Goal: Task Accomplishment & Management: Use online tool/utility

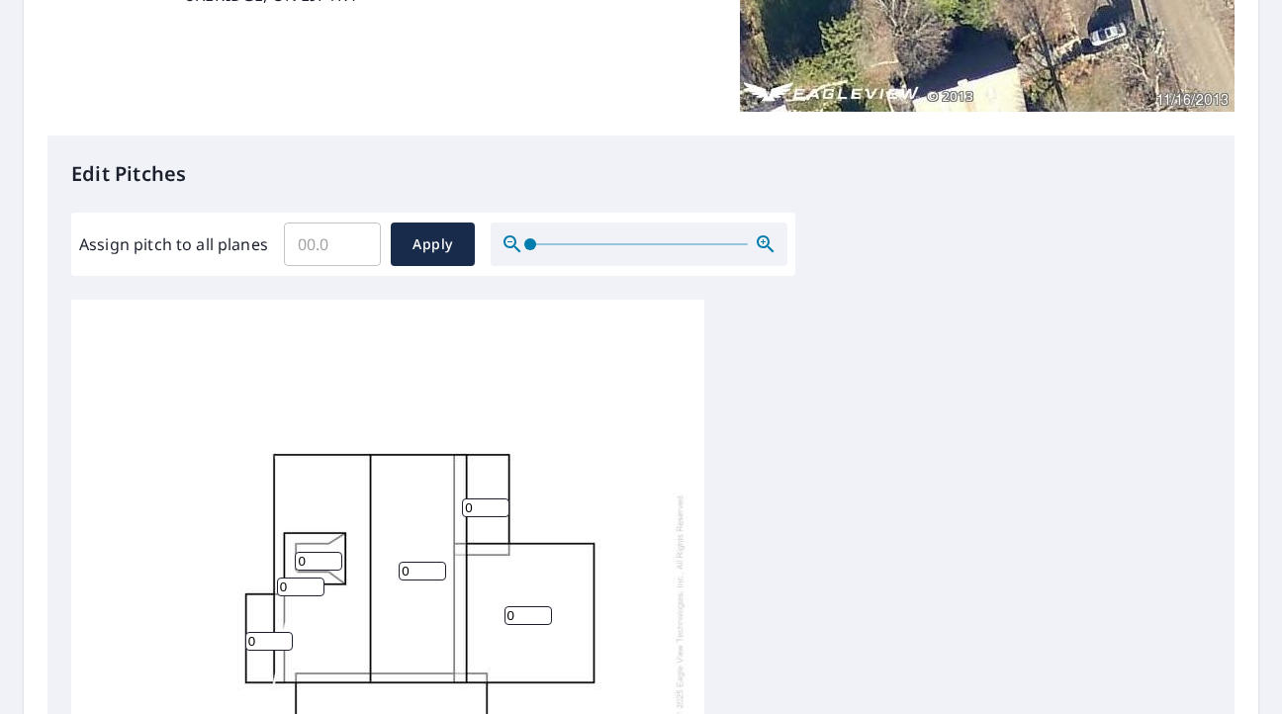
scroll to position [20, 0]
click at [430, 562] on input "0" at bounding box center [422, 571] width 47 height 19
type input "5"
click at [301, 578] on input "0" at bounding box center [300, 587] width 47 height 19
type input "5"
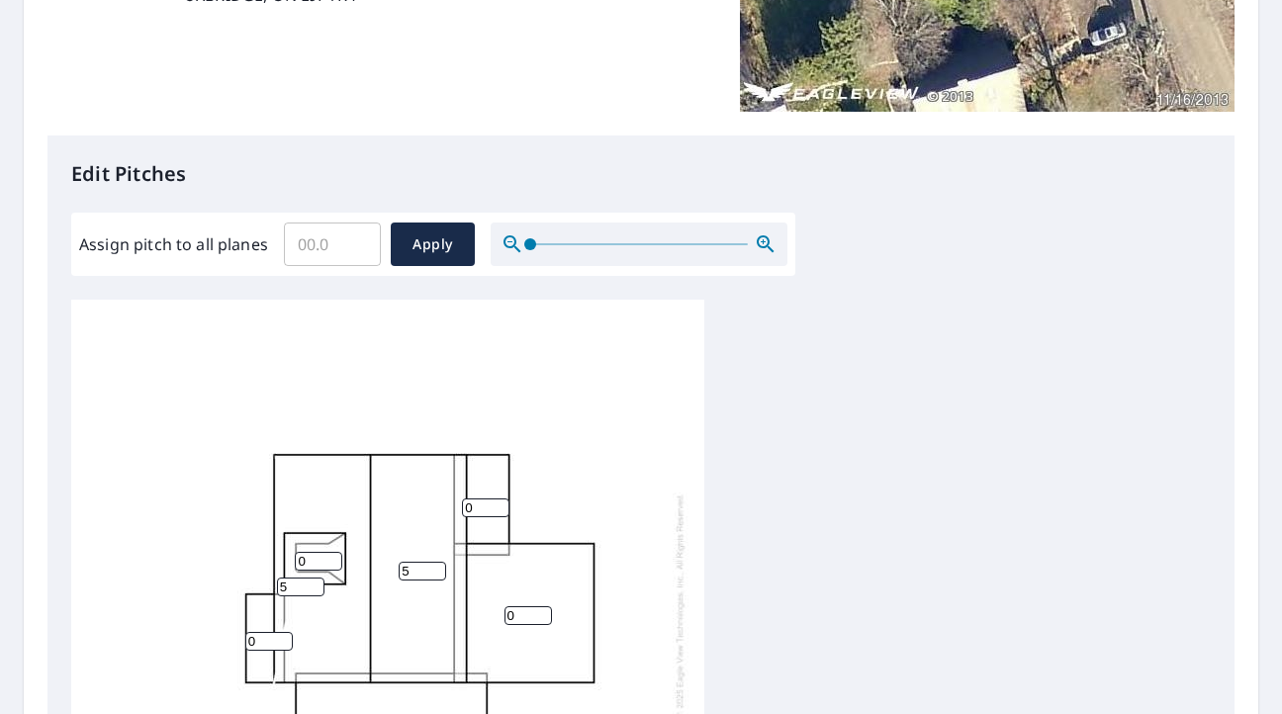
click at [254, 632] on input "0" at bounding box center [268, 641] width 47 height 19
type input "3"
type input "1"
click at [327, 552] on input "1" at bounding box center [318, 561] width 47 height 19
click at [380, 588] on div "5 5 0 0 0 3 1" at bounding box center [387, 605] width 633 height 621
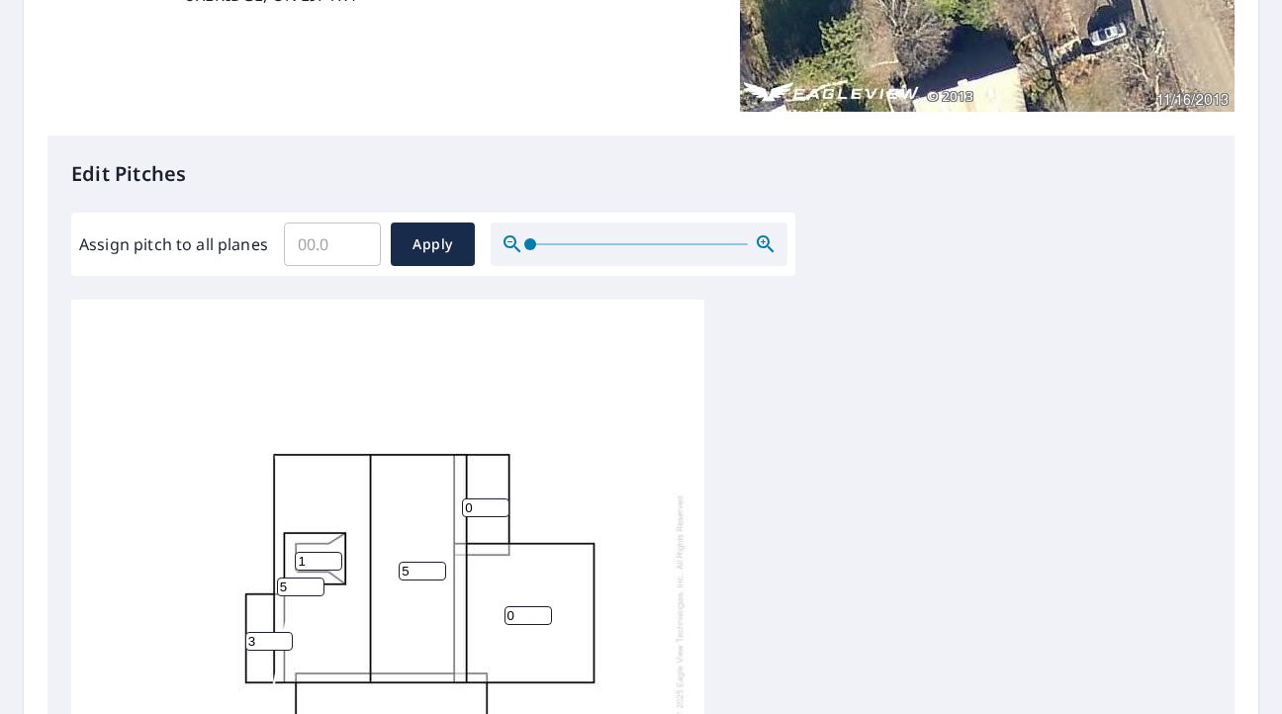
click at [519, 607] on input "0" at bounding box center [528, 616] width 47 height 19
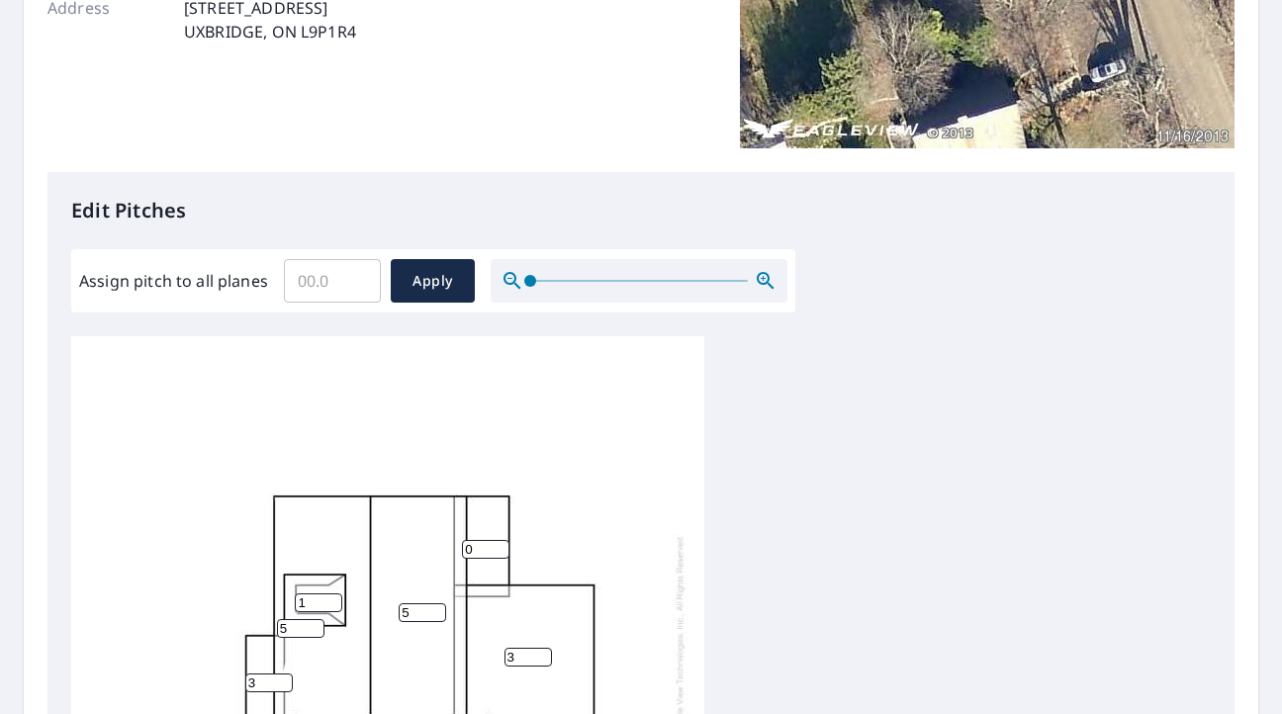
scroll to position [0, 0]
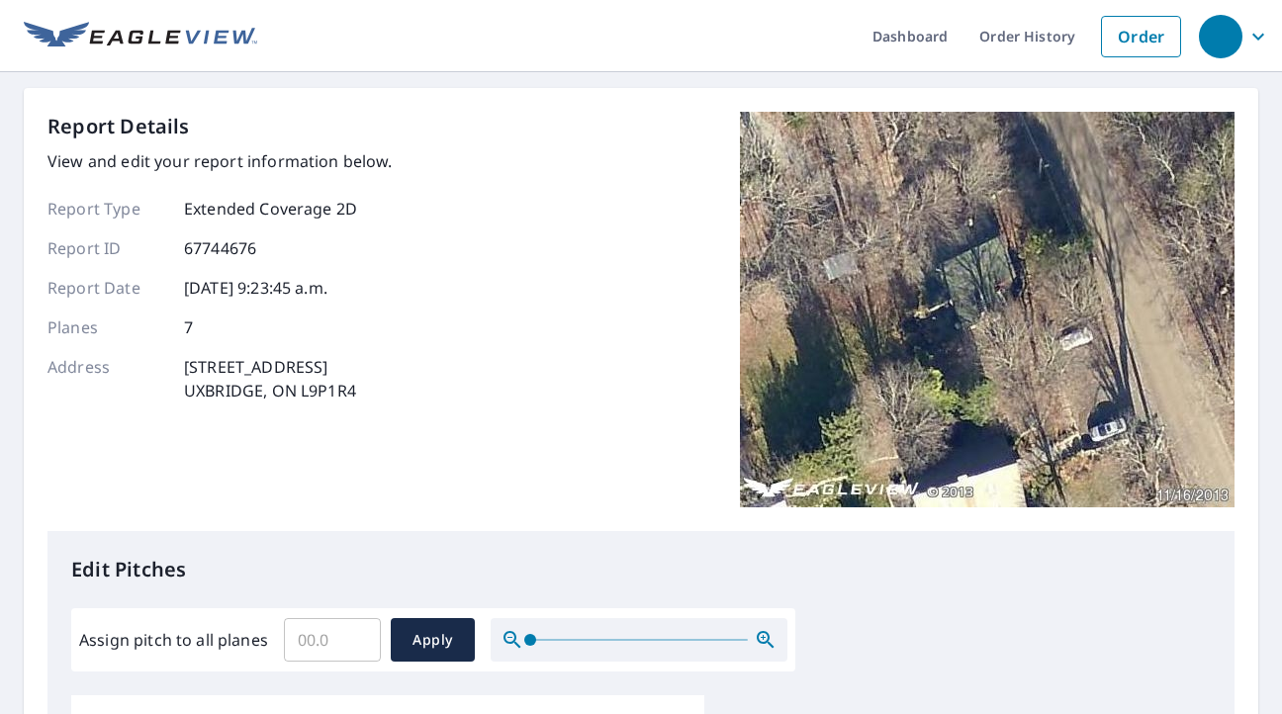
type input "3"
click at [941, 323] on img at bounding box center [987, 310] width 495 height 396
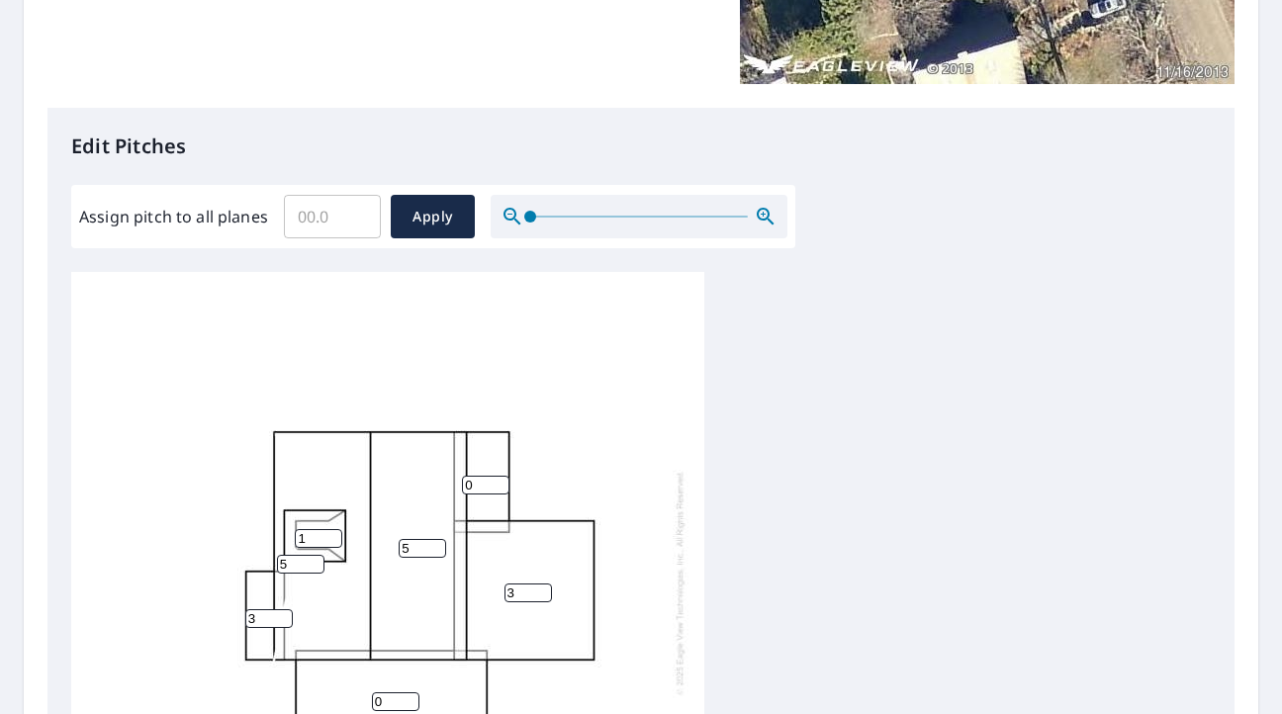
scroll to position [495, 0]
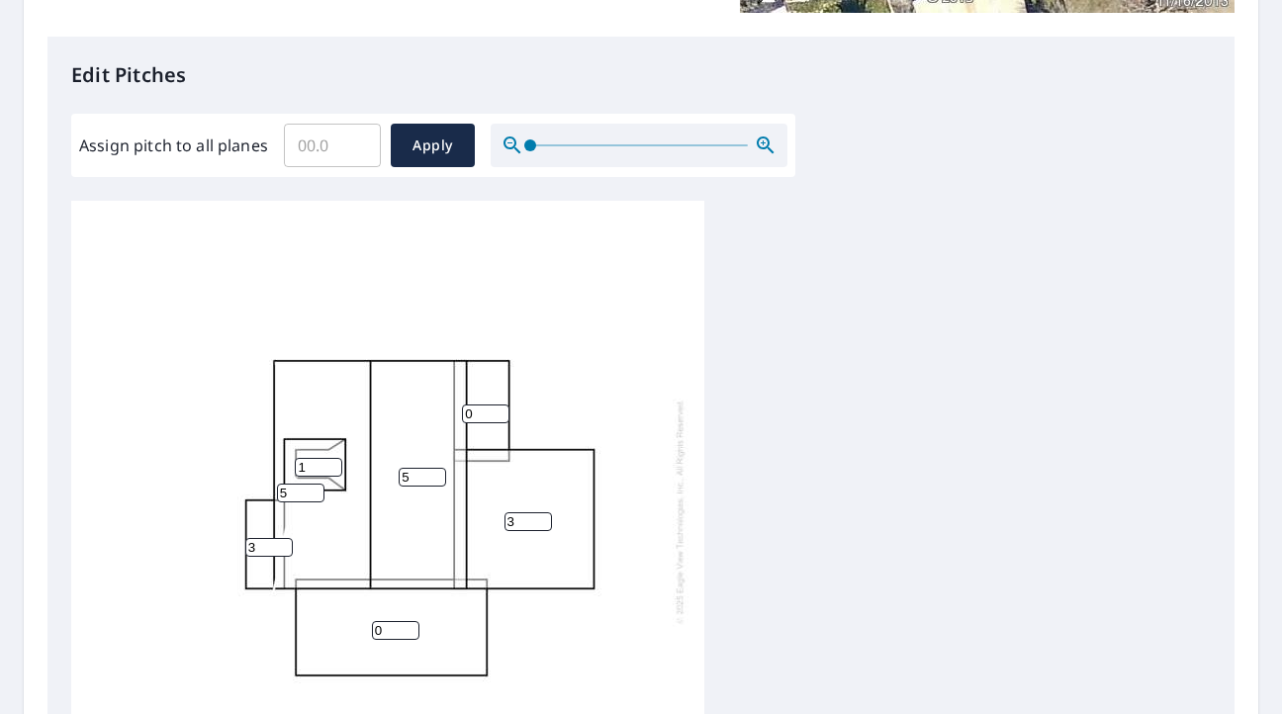
drag, startPoint x: 306, startPoint y: 465, endPoint x: 321, endPoint y: 460, distance: 15.6
click at [307, 465] on input "1" at bounding box center [318, 467] width 47 height 19
type input "0"
click at [304, 491] on input "5" at bounding box center [300, 493] width 47 height 19
click at [264, 546] on input "3" at bounding box center [268, 547] width 47 height 19
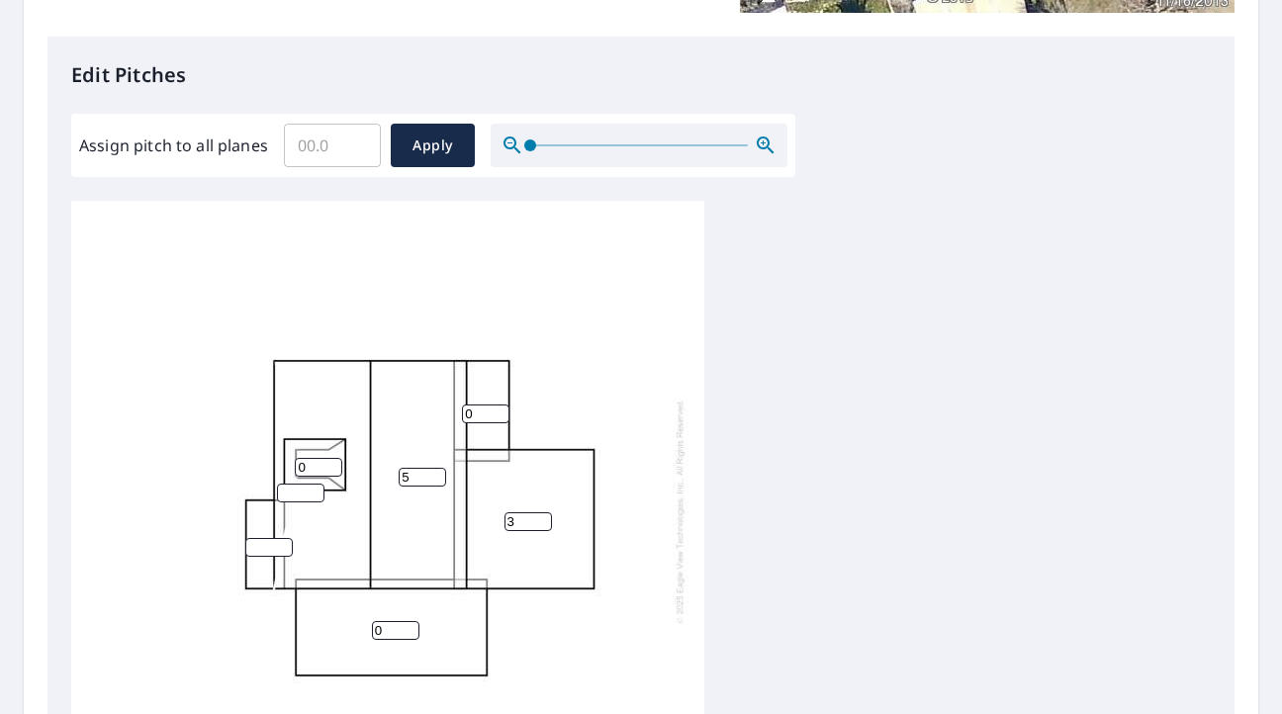
click at [412, 476] on input "5" at bounding box center [422, 477] width 47 height 19
click at [519, 522] on input "3" at bounding box center [528, 522] width 47 height 19
click at [394, 418] on div "0 0 0" at bounding box center [387, 511] width 633 height 621
click at [599, 403] on div "0 0 0" at bounding box center [387, 511] width 633 height 621
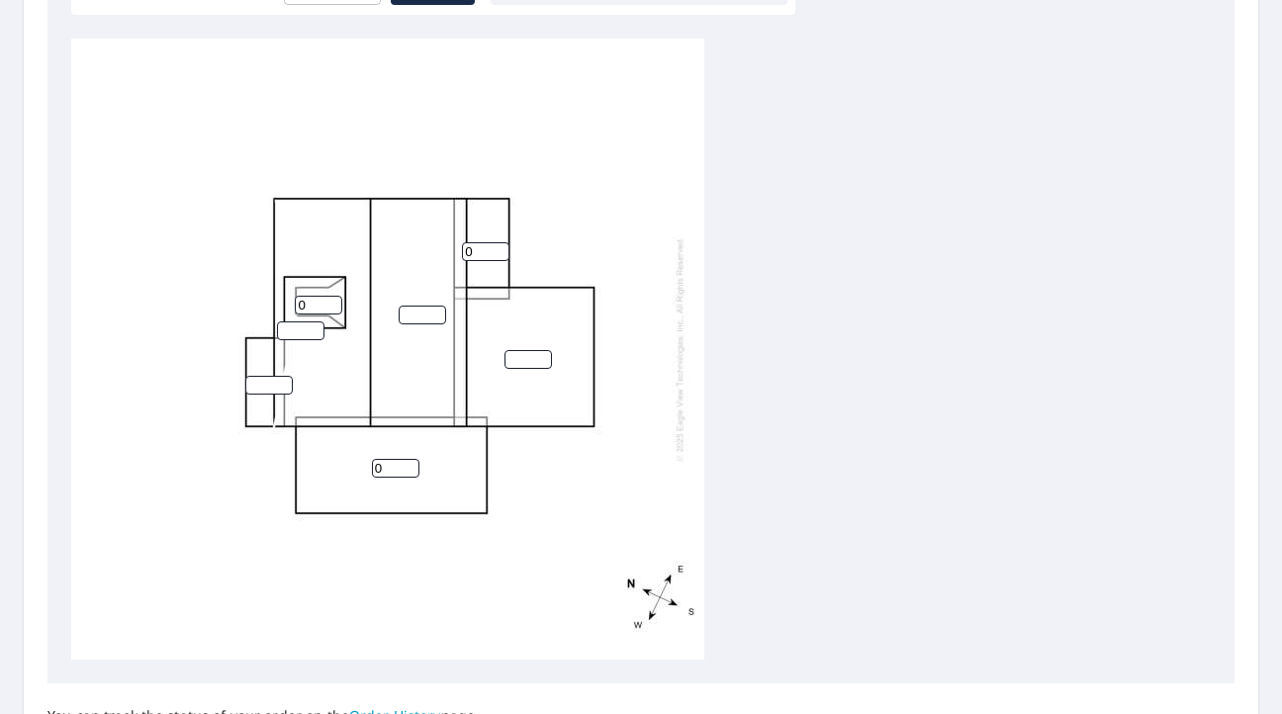
scroll to position [653, 0]
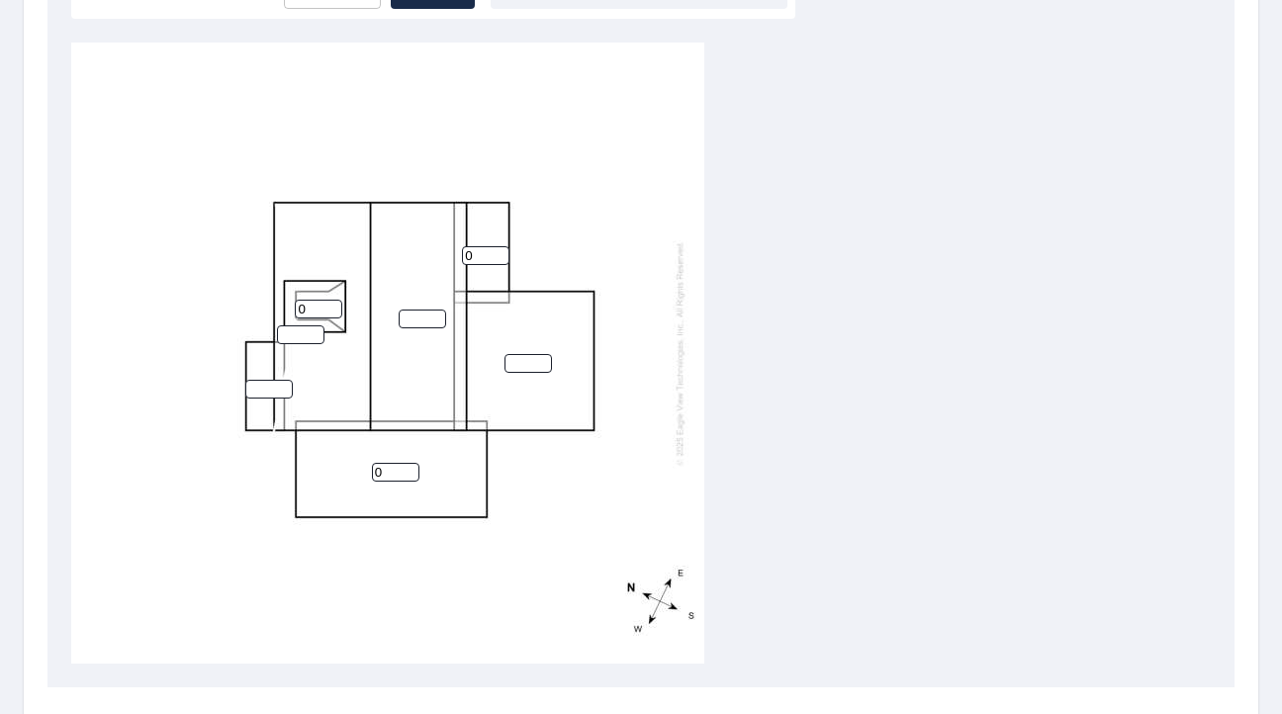
click at [394, 477] on input "0" at bounding box center [395, 472] width 47 height 19
type input "2"
click at [285, 386] on input "1" at bounding box center [268, 389] width 47 height 19
type input "2"
click at [282, 385] on input "2" at bounding box center [268, 389] width 47 height 19
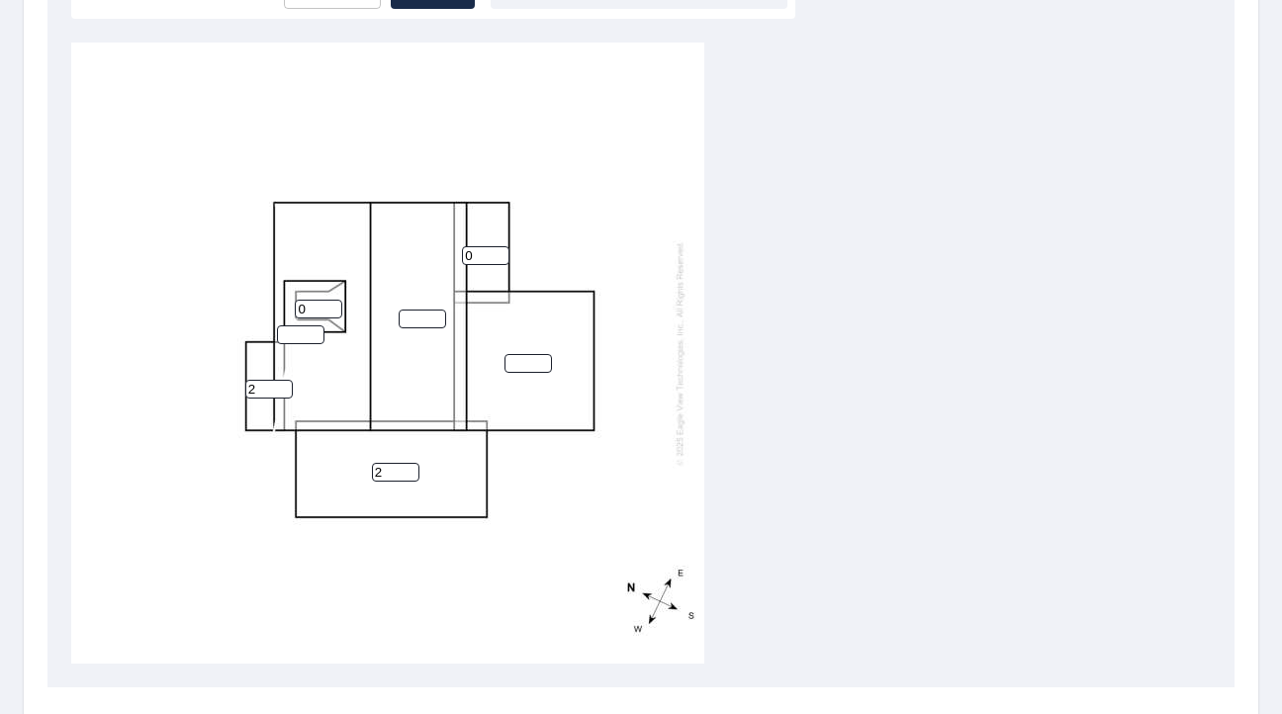
click at [332, 400] on div "2 0 2 0" at bounding box center [387, 353] width 633 height 621
click at [291, 338] on input "number" at bounding box center [300, 335] width 47 height 19
click at [317, 332] on input "1" at bounding box center [300, 335] width 47 height 19
click at [317, 332] on input "2" at bounding box center [300, 335] width 47 height 19
click at [317, 332] on input "3" at bounding box center [300, 335] width 47 height 19
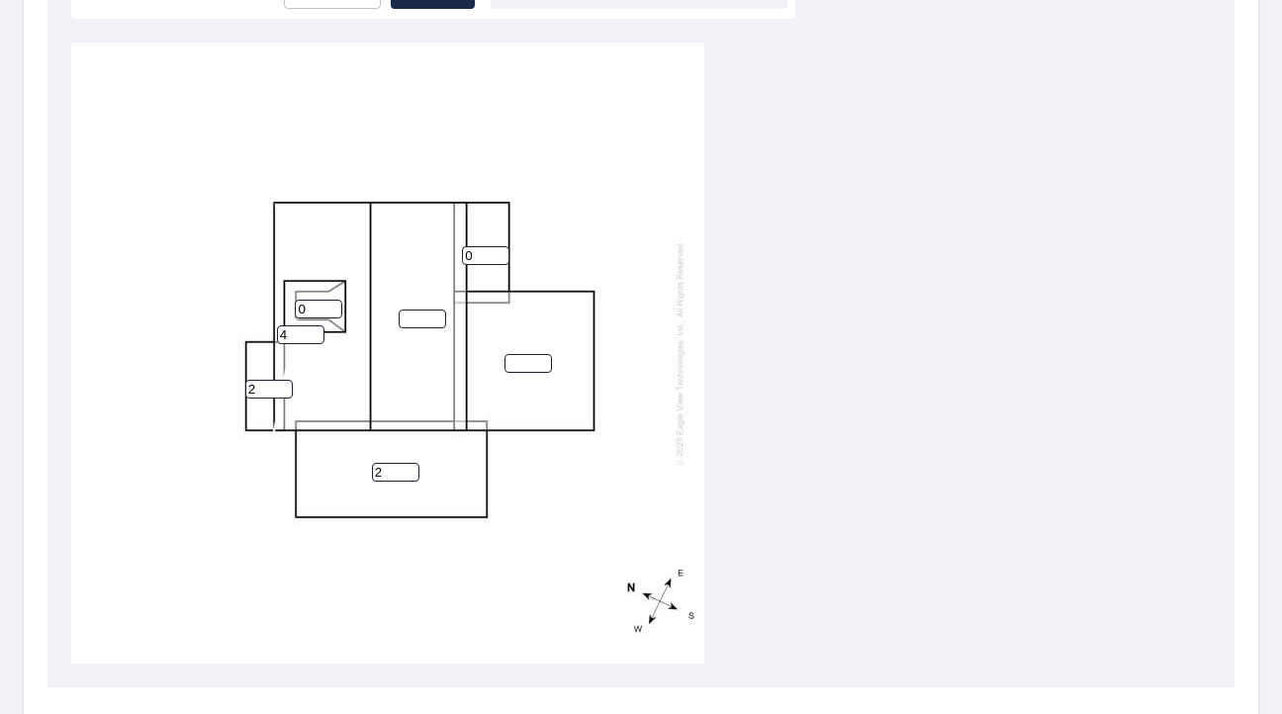
click at [317, 332] on input "4" at bounding box center [300, 335] width 47 height 19
type input "5"
click at [317, 332] on input "5" at bounding box center [300, 335] width 47 height 19
click at [313, 311] on input "0" at bounding box center [318, 309] width 47 height 19
type input "1"
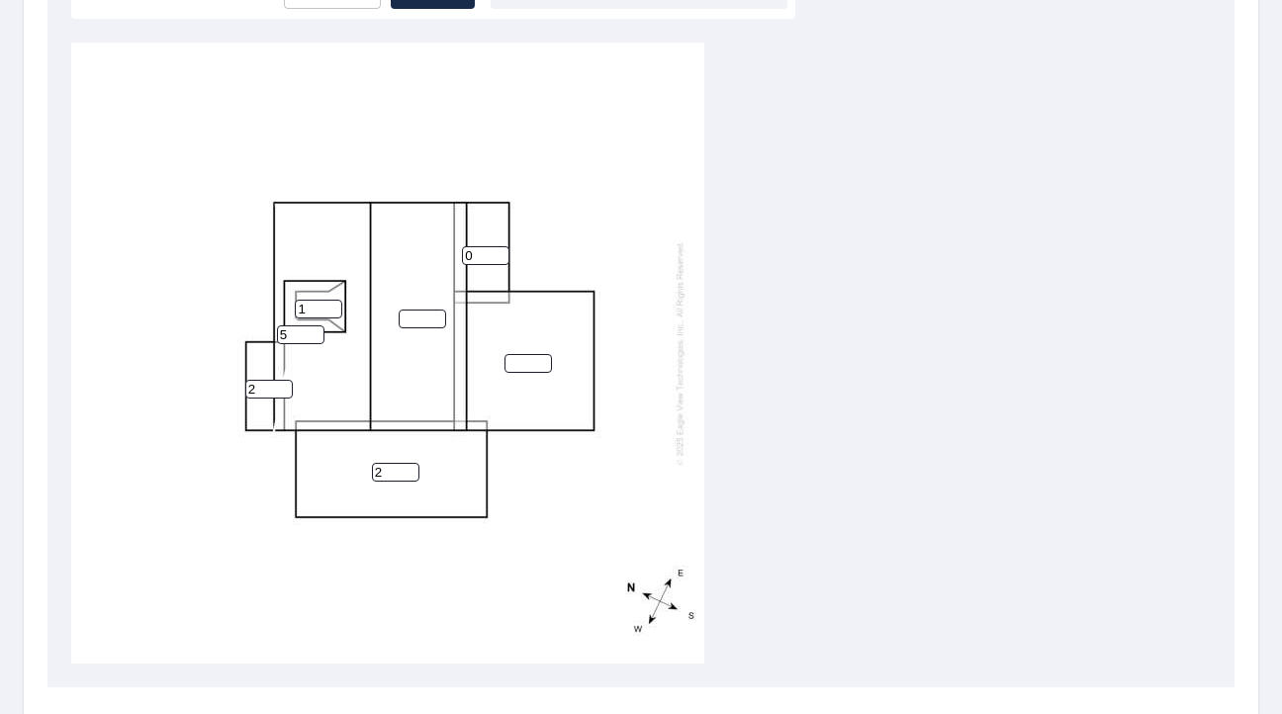
click at [332, 303] on input "1" at bounding box center [318, 309] width 47 height 19
click at [438, 319] on input "0" at bounding box center [422, 319] width 47 height 19
click at [435, 314] on input "1" at bounding box center [422, 319] width 47 height 19
click at [435, 314] on input "2" at bounding box center [422, 319] width 47 height 19
click at [435, 314] on input "3" at bounding box center [422, 319] width 47 height 19
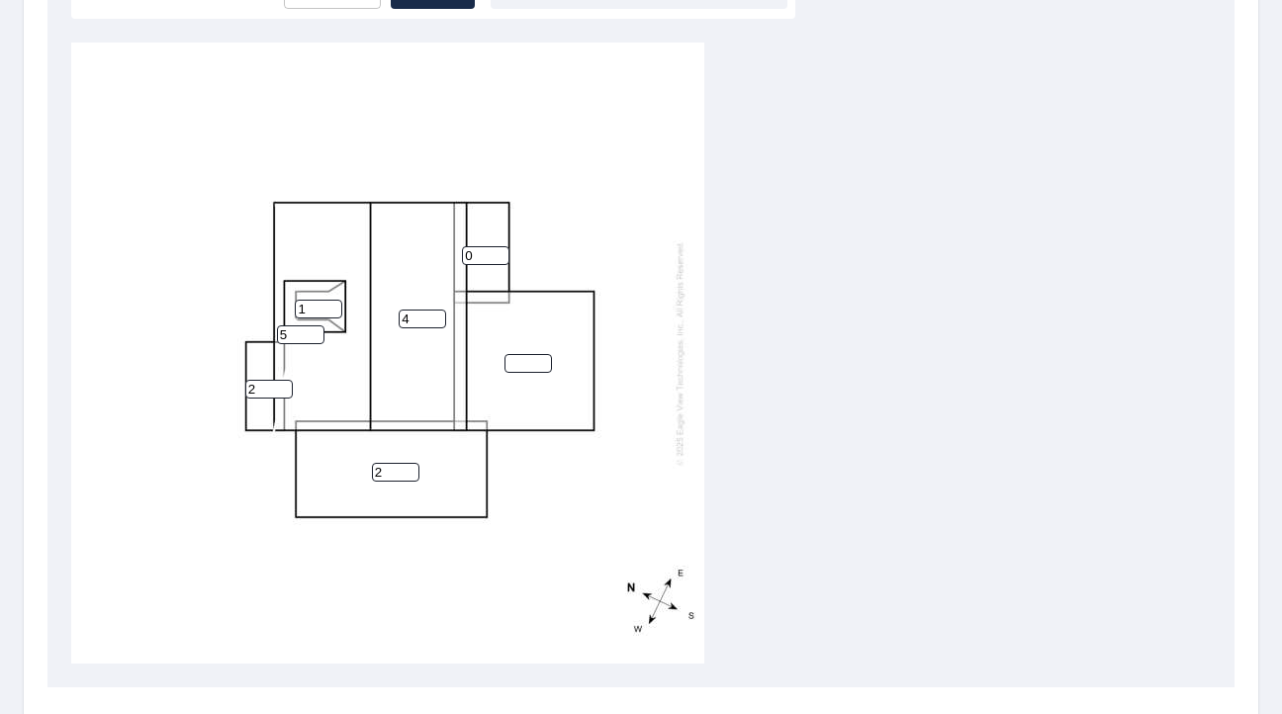
click at [435, 314] on input "4" at bounding box center [422, 319] width 47 height 19
type input "5"
click at [435, 314] on input "5" at bounding box center [422, 319] width 47 height 19
click at [494, 251] on input "1" at bounding box center [485, 255] width 47 height 19
click at [501, 250] on input "2" at bounding box center [485, 255] width 47 height 19
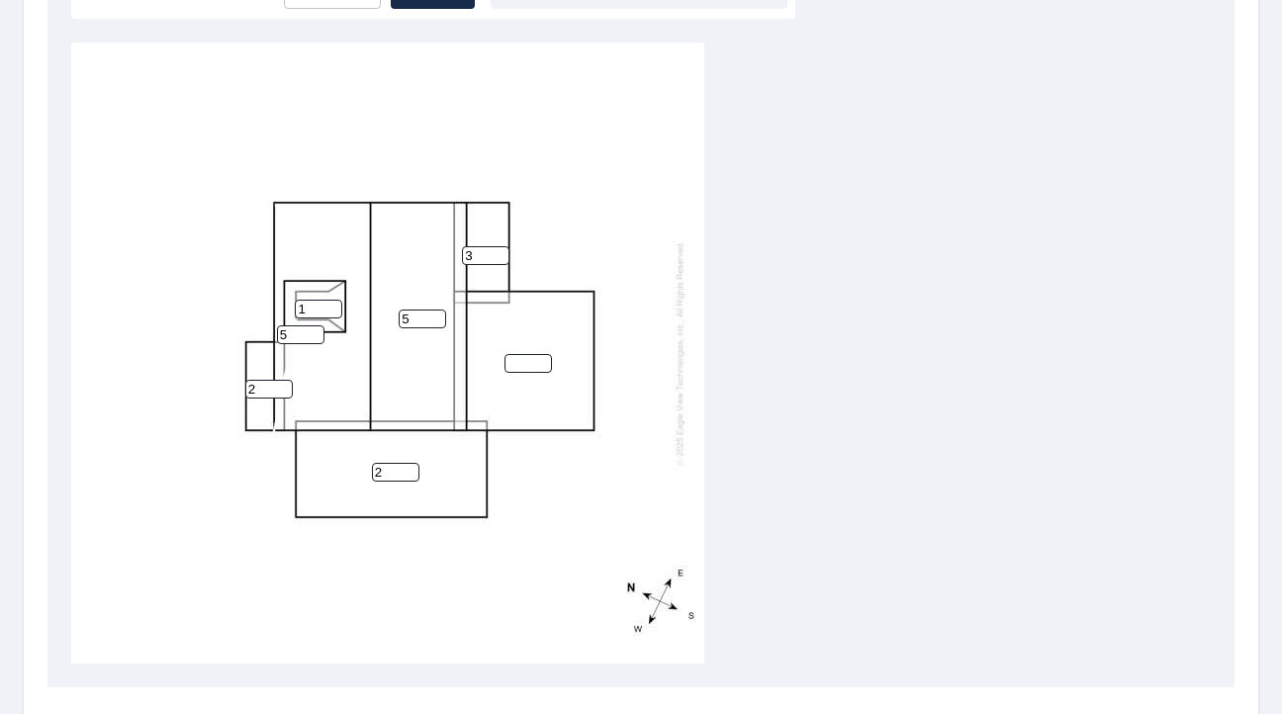
type input "3"
click at [501, 250] on input "3" at bounding box center [485, 255] width 47 height 19
click at [522, 372] on input "number" at bounding box center [528, 363] width 47 height 19
click at [538, 355] on input "3" at bounding box center [528, 363] width 47 height 19
click at [538, 355] on input "4" at bounding box center [528, 363] width 47 height 19
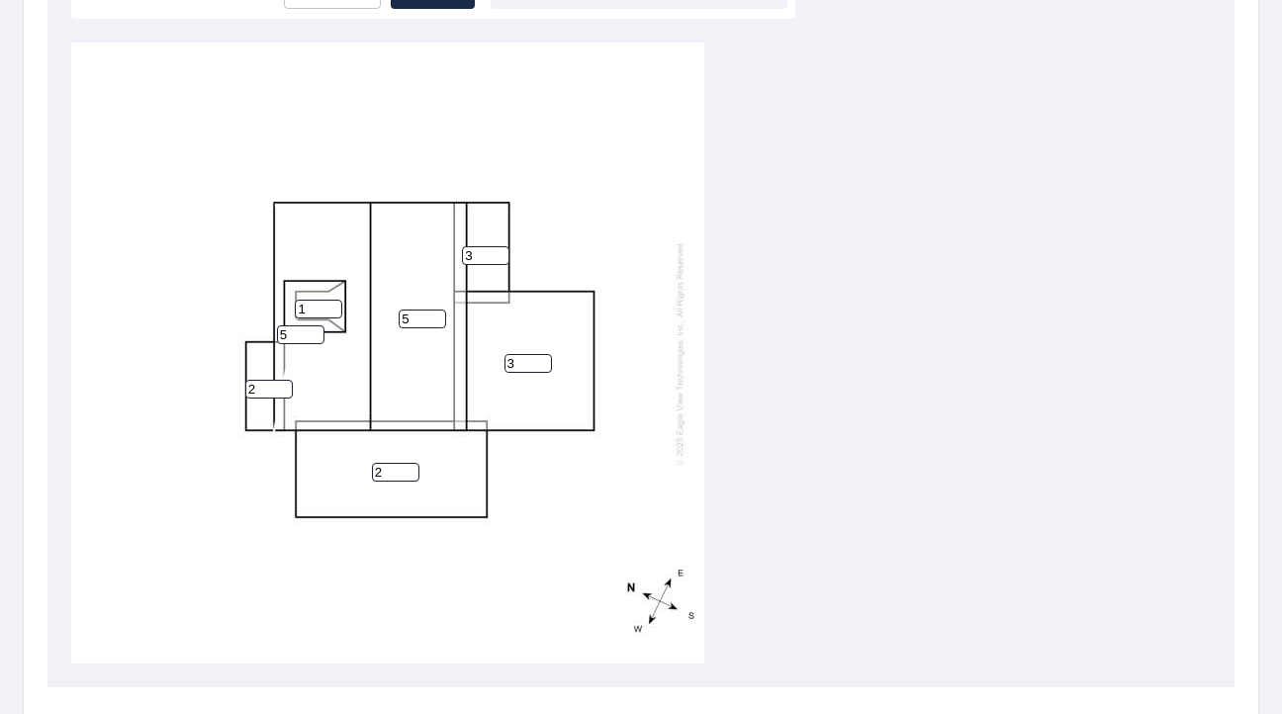
type input "3"
click at [541, 370] on input "3" at bounding box center [528, 363] width 47 height 19
click at [557, 473] on div "5 5 3 2 3 2 1" at bounding box center [387, 353] width 633 height 621
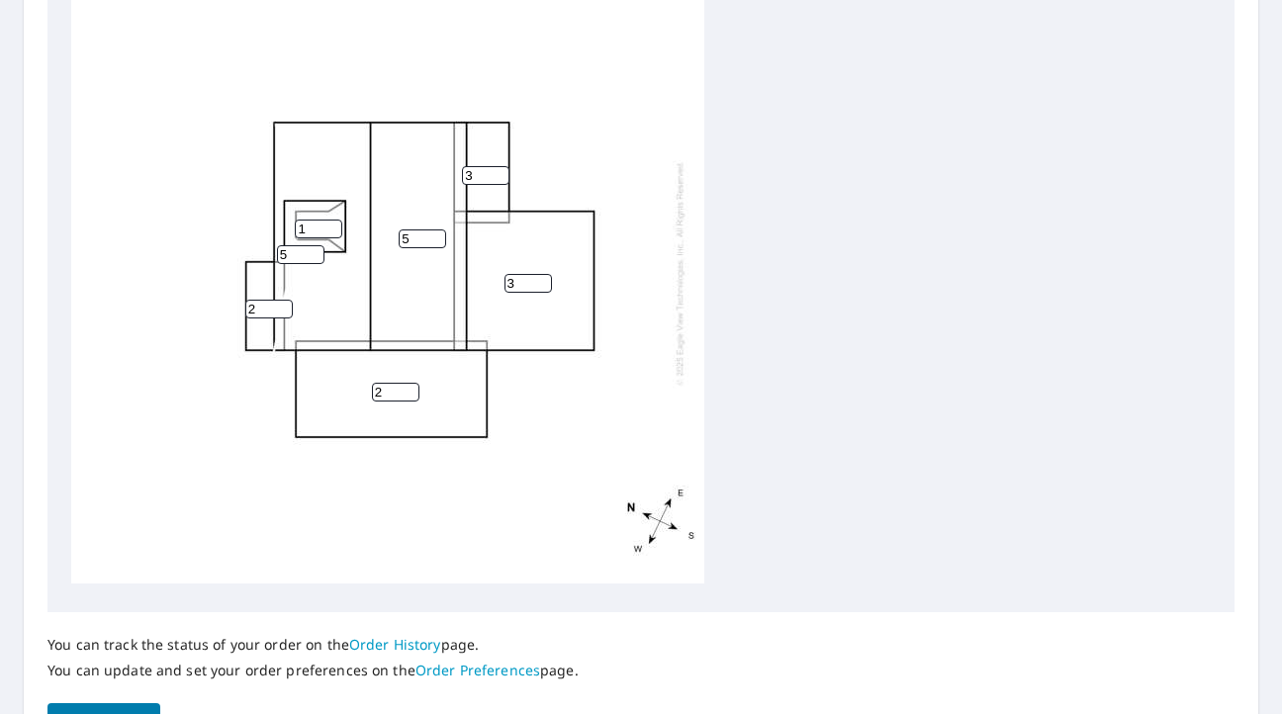
scroll to position [851, 0]
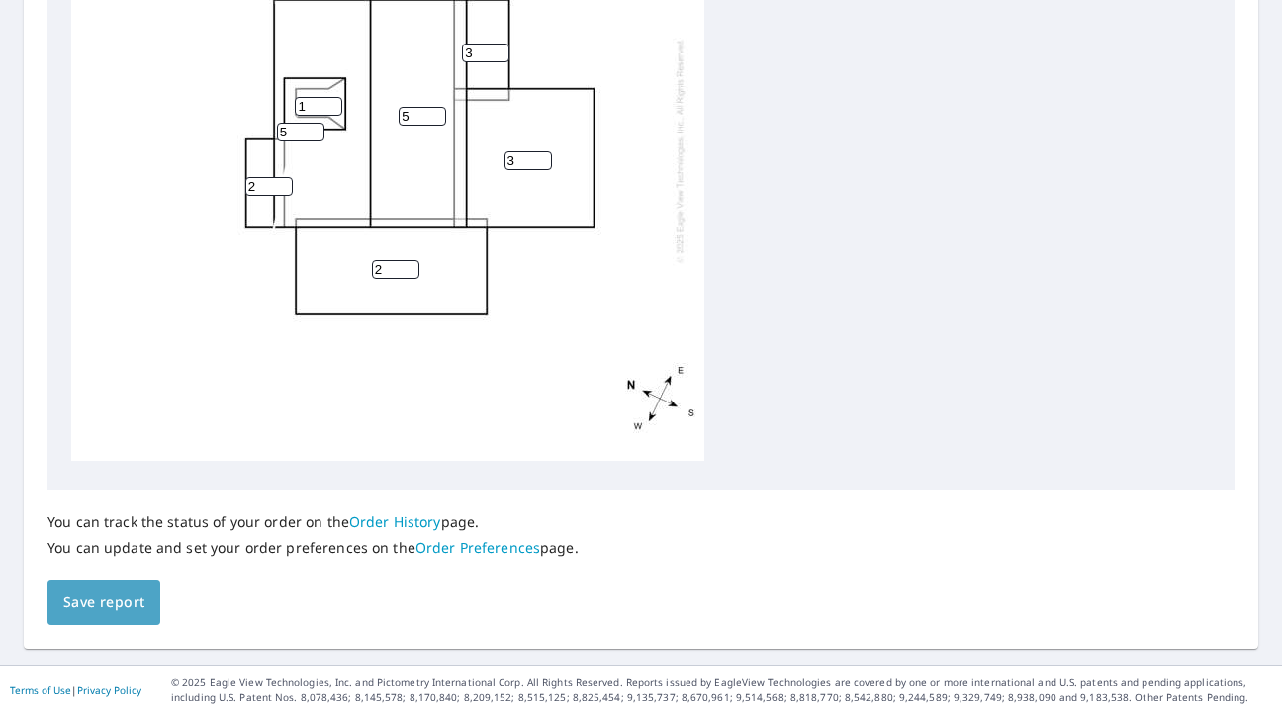
click at [130, 599] on span "Save report" at bounding box center [103, 603] width 81 height 25
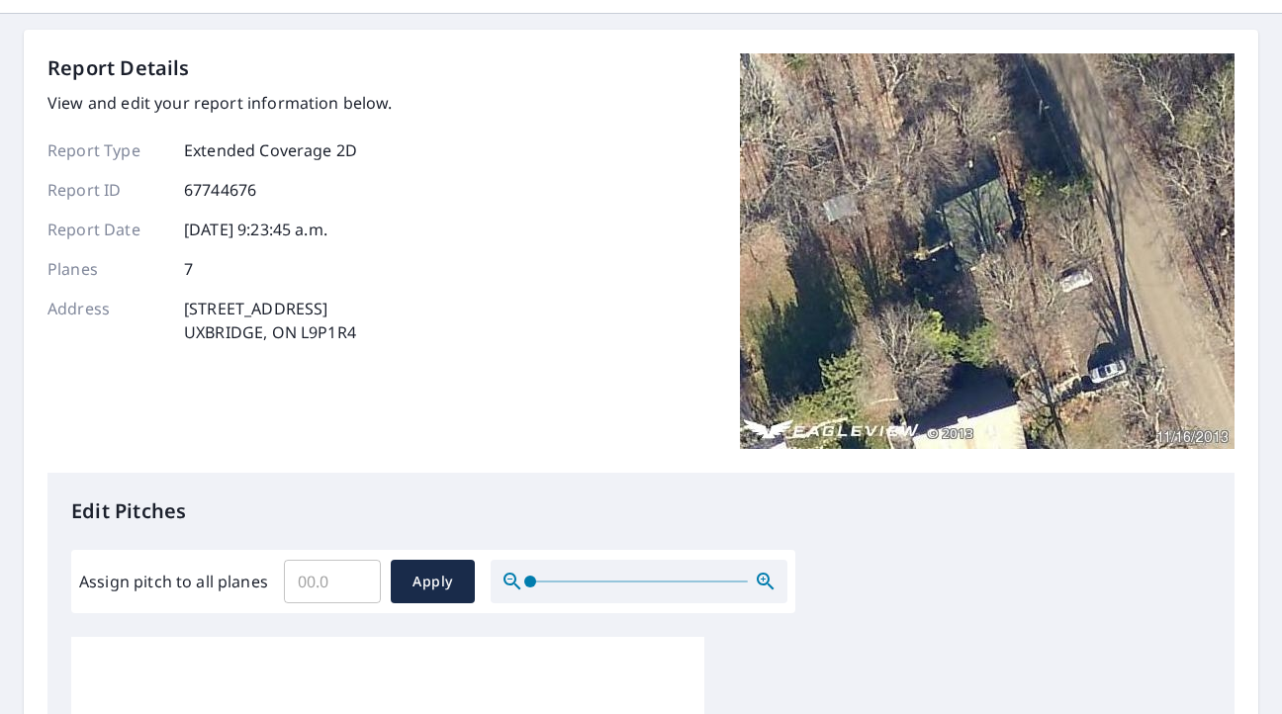
scroll to position [0, 0]
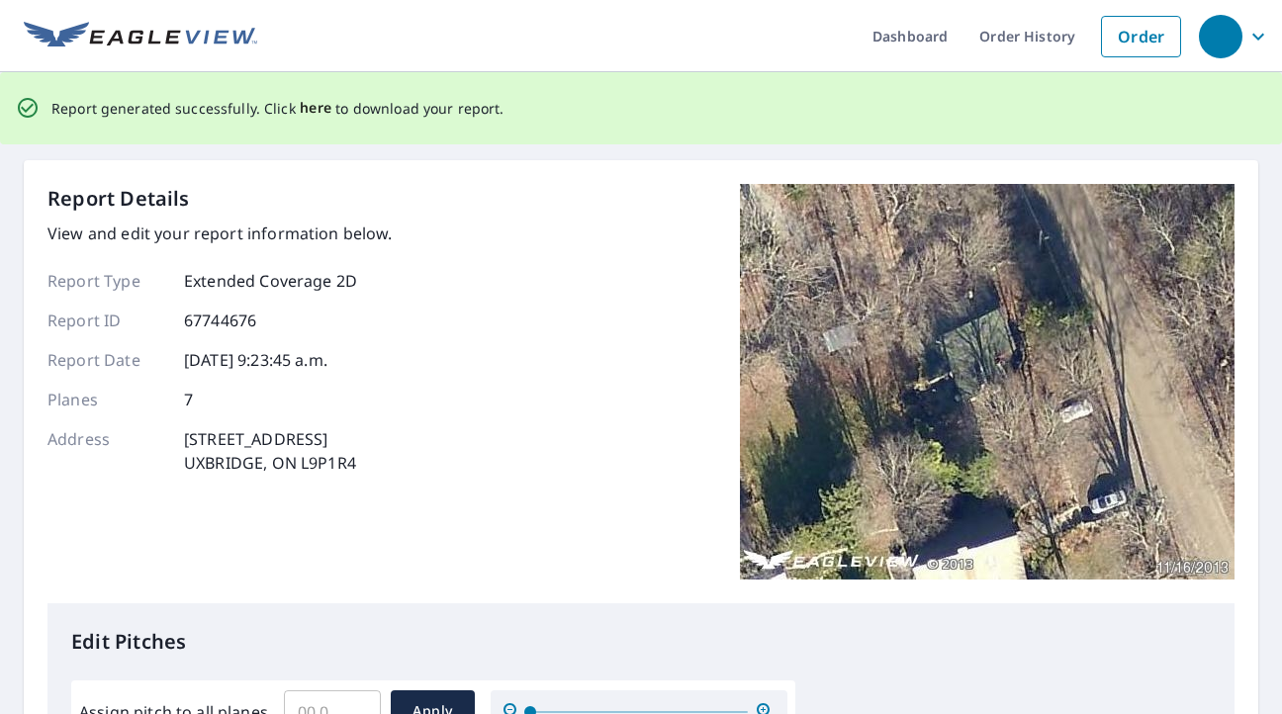
click at [308, 108] on span "here" at bounding box center [316, 108] width 33 height 25
